Goal: Information Seeking & Learning: Learn about a topic

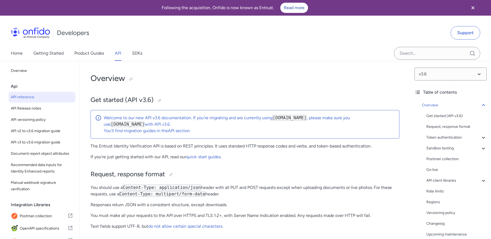
scroll to position [1, 0]
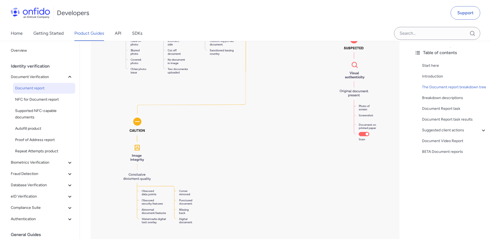
scroll to position [1105, 0]
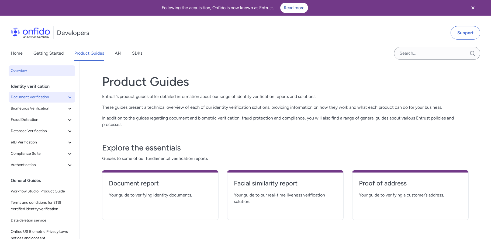
click at [38, 98] on span "Document Verification" at bounding box center [39, 97] width 56 height 6
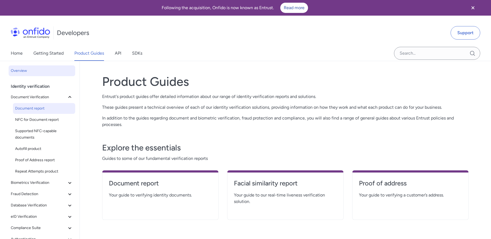
click at [41, 110] on span "Document report" at bounding box center [44, 108] width 58 height 6
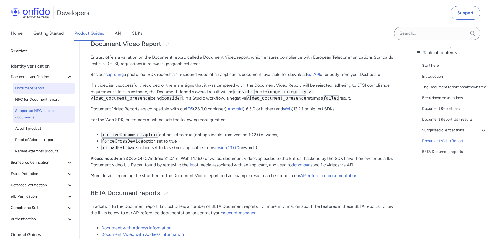
scroll to position [3956, 0]
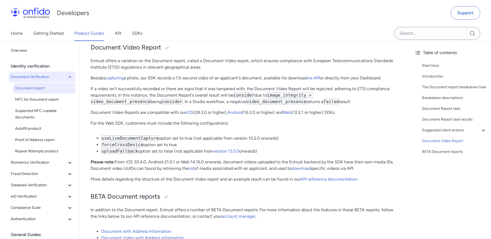
click at [30, 79] on span "Document Verification" at bounding box center [39, 77] width 56 height 6
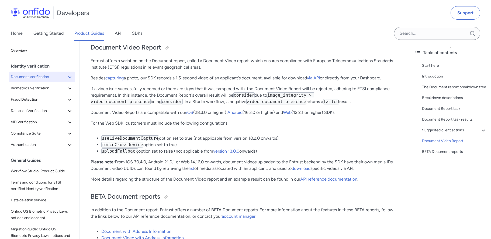
click at [35, 81] on button "Document Verification" at bounding box center [42, 77] width 67 height 11
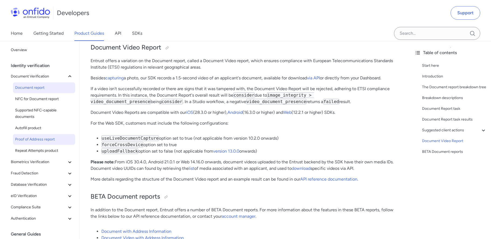
scroll to position [0, 0]
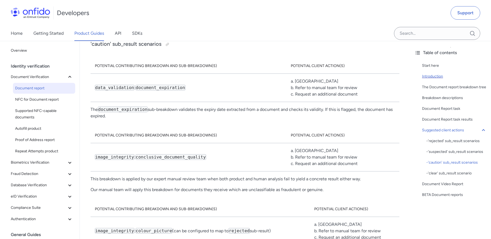
click at [434, 75] on div "Introduction" at bounding box center [454, 76] width 65 height 6
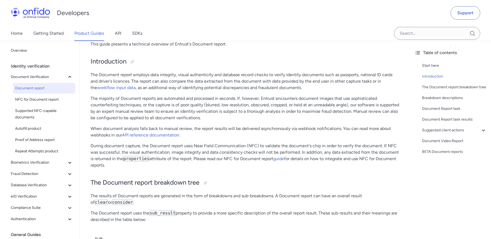
scroll to position [69, 0]
click at [131, 62] on div at bounding box center [132, 62] width 4 height 4
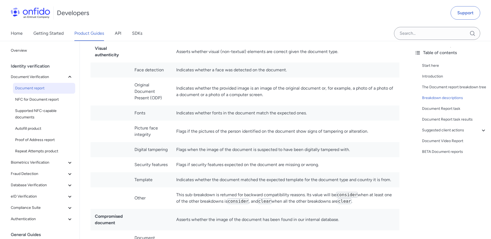
scroll to position [2050, 0]
